Goal: Transaction & Acquisition: Purchase product/service

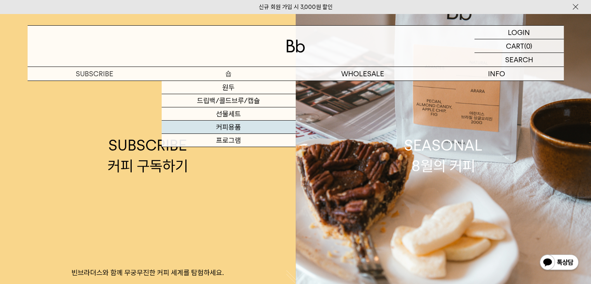
click at [227, 128] on link "커피용품" at bounding box center [229, 126] width 134 height 13
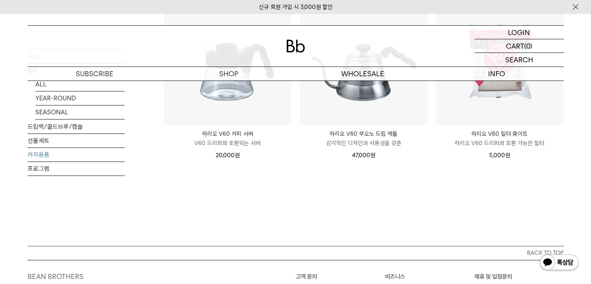
scroll to position [244, 0]
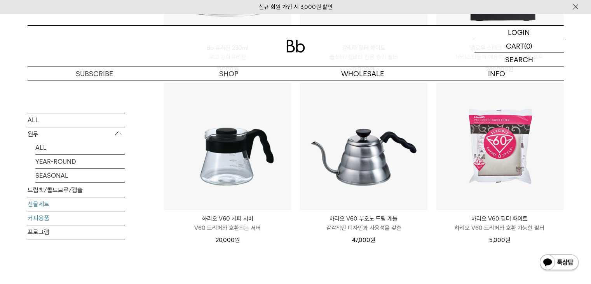
click at [44, 206] on link "선물세트" at bounding box center [76, 204] width 97 height 14
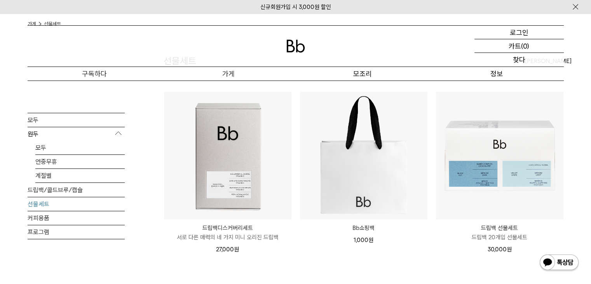
scroll to position [35, 0]
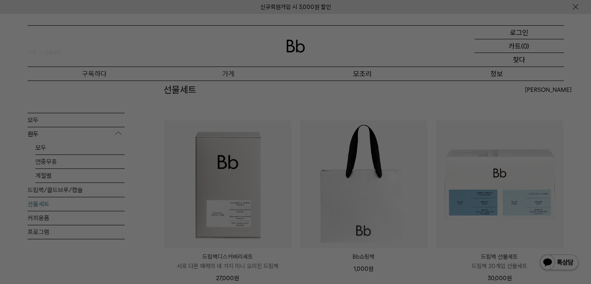
click at [44, 215] on div at bounding box center [295, 142] width 591 height 284
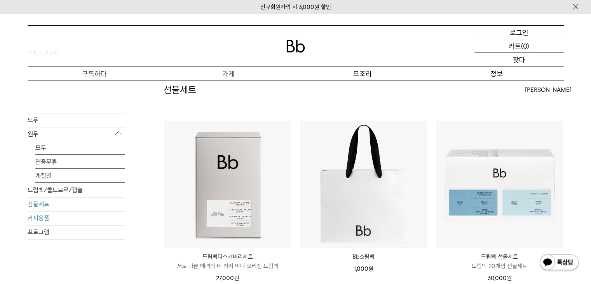
click at [44, 218] on font "커피용품" at bounding box center [39, 217] width 22 height 7
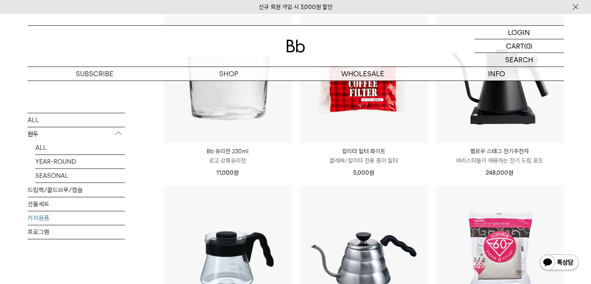
scroll to position [117, 0]
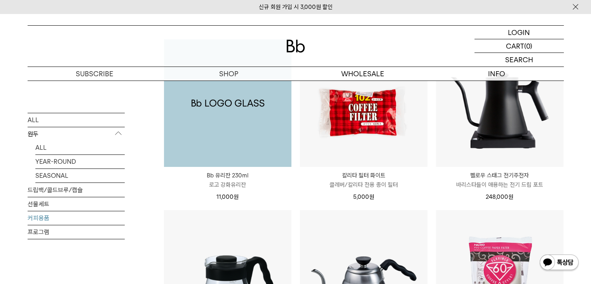
click at [257, 129] on img at bounding box center [227, 102] width 127 height 127
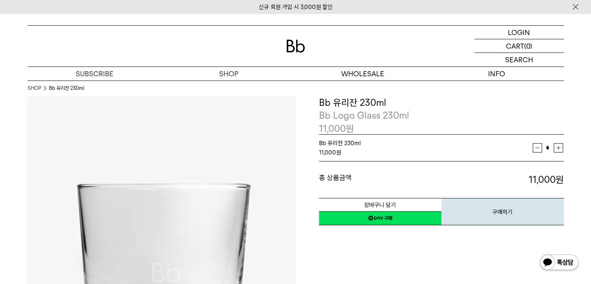
scroll to position [39, 0]
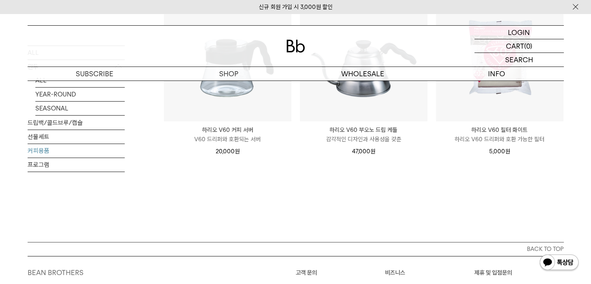
scroll to position [233, 0]
